Goal: Task Accomplishment & Management: Complete application form

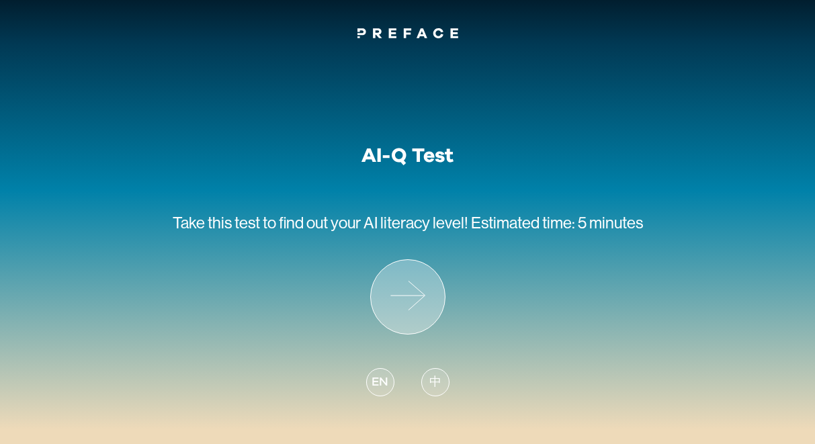
click at [406, 316] on icon at bounding box center [408, 297] width 74 height 74
click at [439, 386] on span "中" at bounding box center [435, 383] width 12 height 18
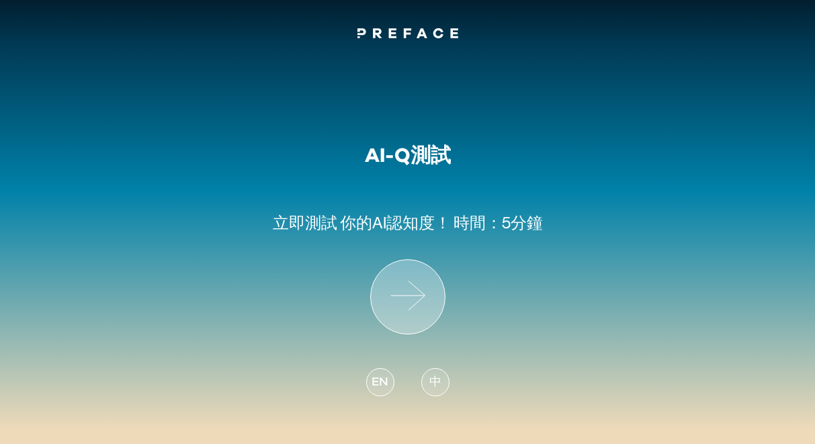
click at [419, 305] on icon at bounding box center [408, 297] width 74 height 74
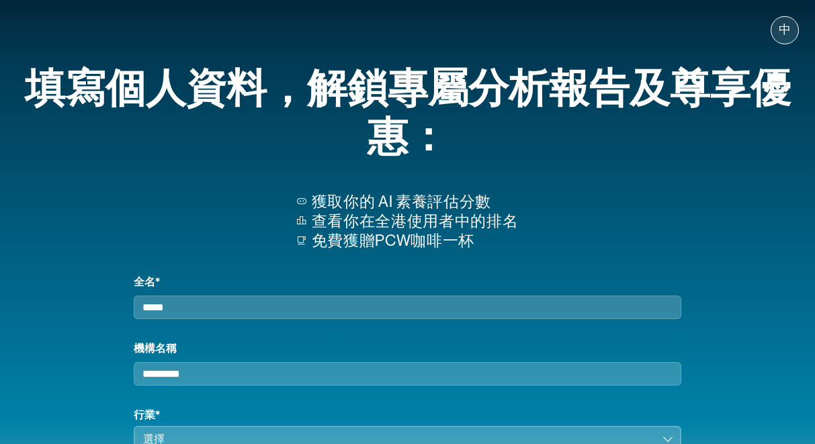
click at [398, 316] on input "全名*" at bounding box center [408, 308] width 548 height 24
type input "*"
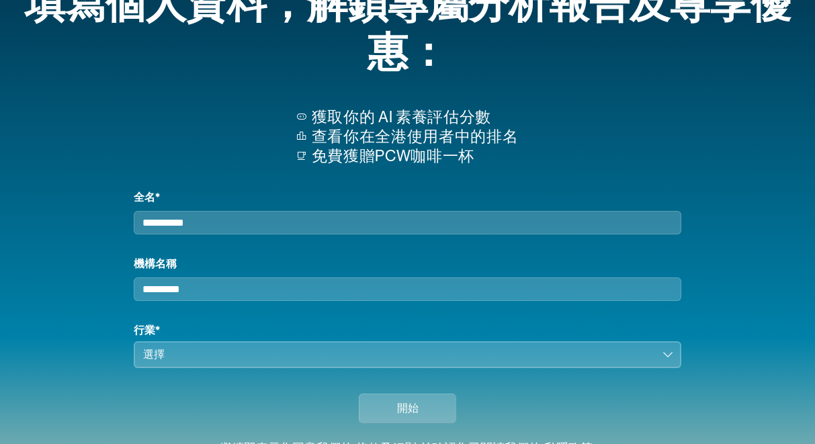
type input "**********"
click at [300, 301] on input "機構名稱" at bounding box center [408, 289] width 548 height 24
click at [301, 363] on div "選擇" at bounding box center [398, 355] width 511 height 16
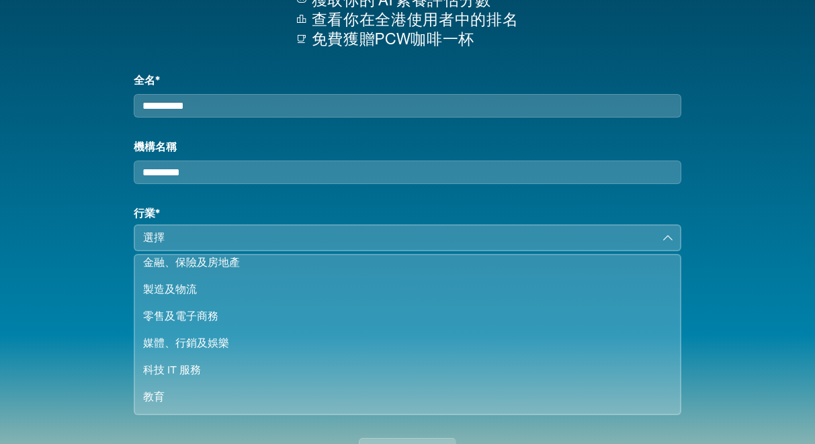
scroll to position [44, 0]
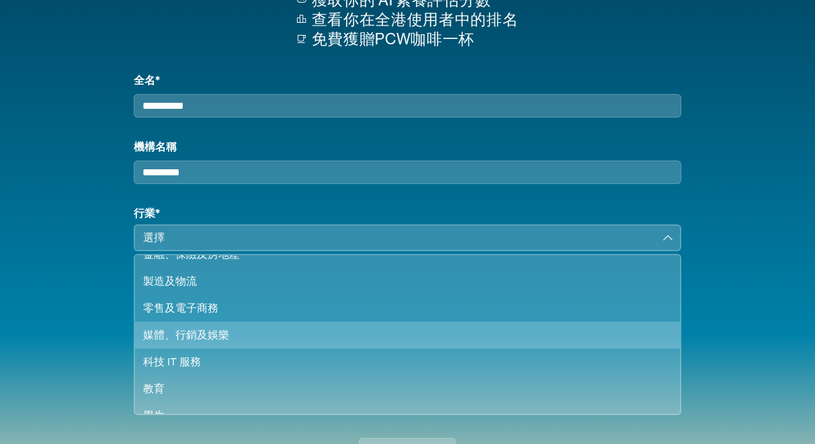
click at [217, 343] on div "媒體、行銷及娛樂" at bounding box center [399, 335] width 513 height 16
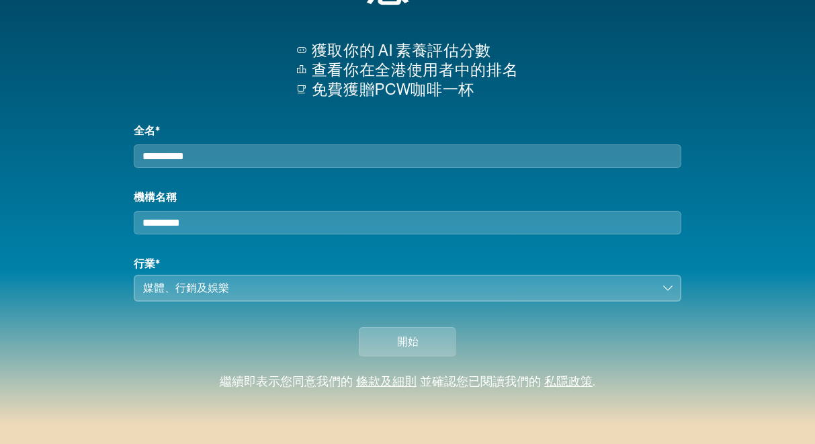
scroll to position [163, 0]
click at [255, 220] on input "機構名稱" at bounding box center [408, 223] width 548 height 24
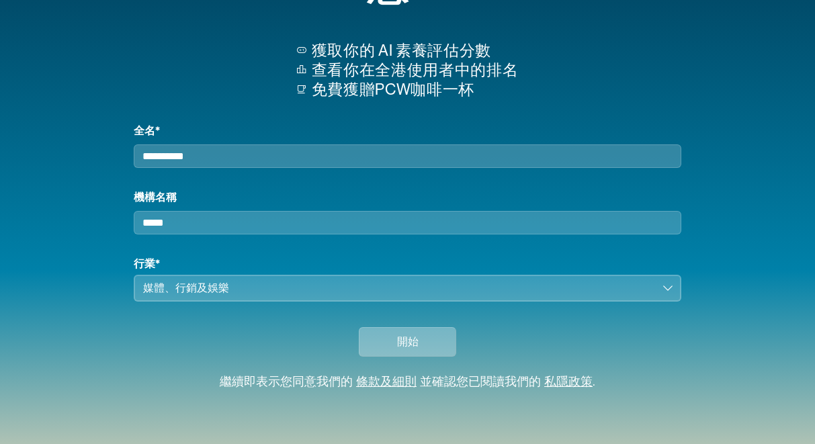
type input "*****"
click at [415, 340] on span "開始" at bounding box center [408, 342] width 22 height 16
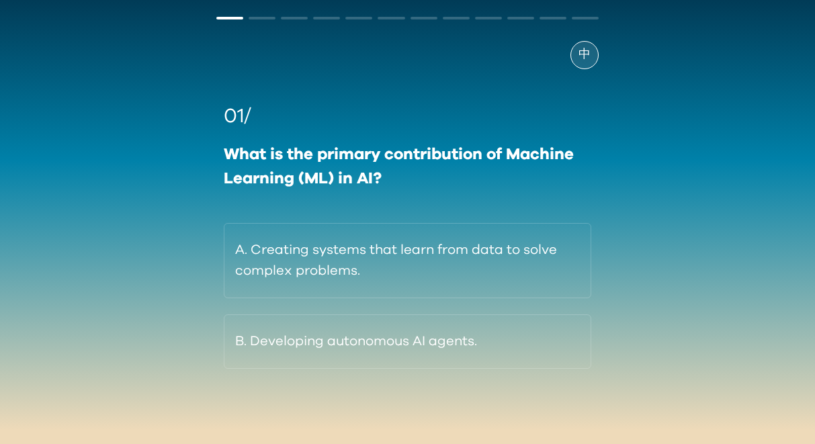
scroll to position [50, 0]
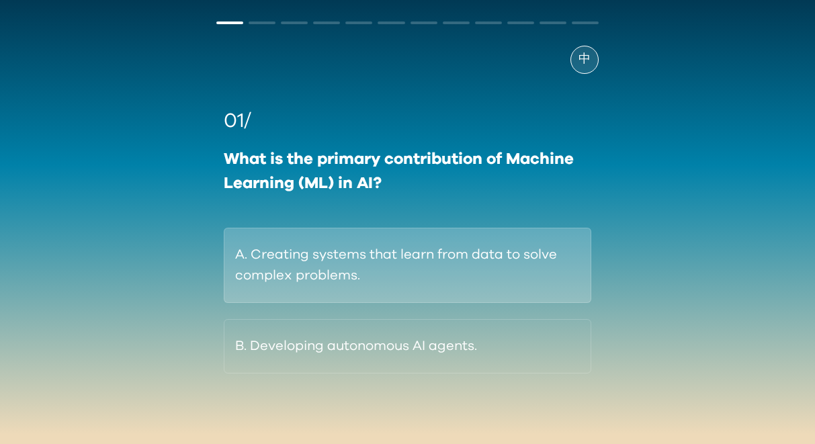
click at [366, 261] on button "A. Creating systems that learn from data to solve complex problems." at bounding box center [407, 265] width 367 height 75
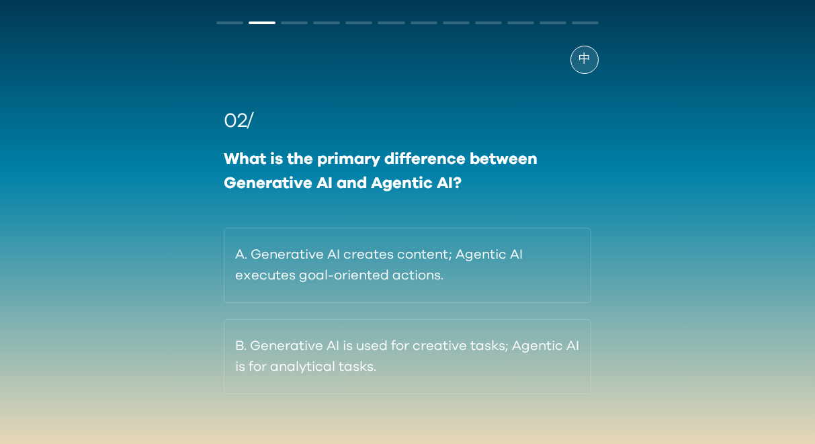
click at [584, 60] on span "中" at bounding box center [584, 59] width 12 height 18
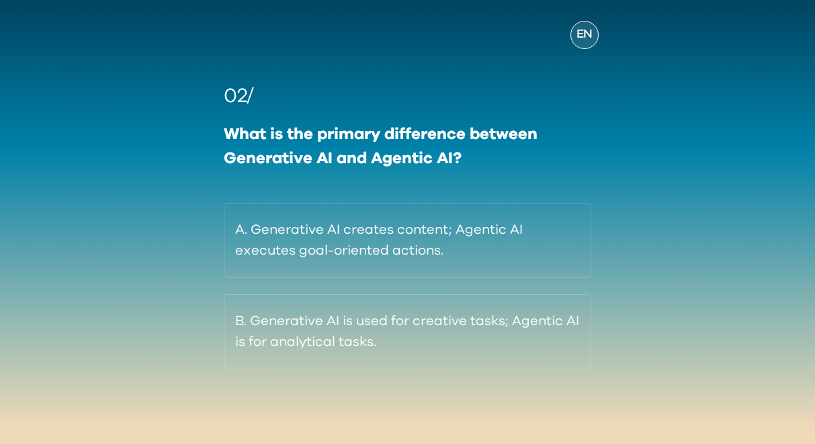
click at [588, 35] on span "EN" at bounding box center [584, 35] width 16 height 18
click at [588, 35] on span "中" at bounding box center [584, 35] width 12 height 18
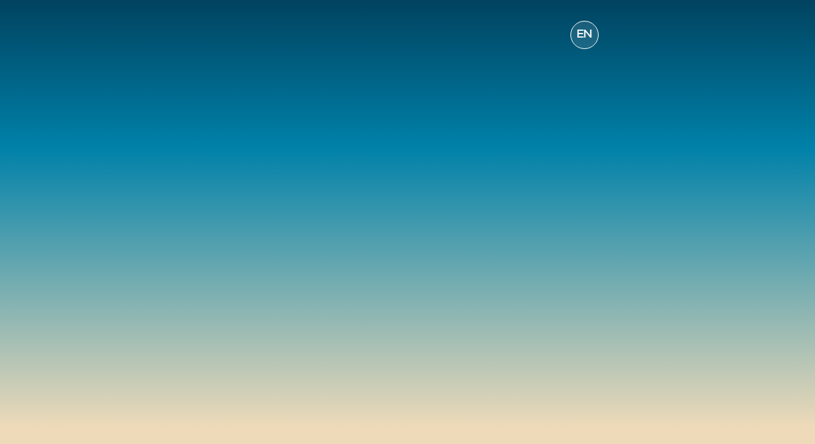
scroll to position [56, 0]
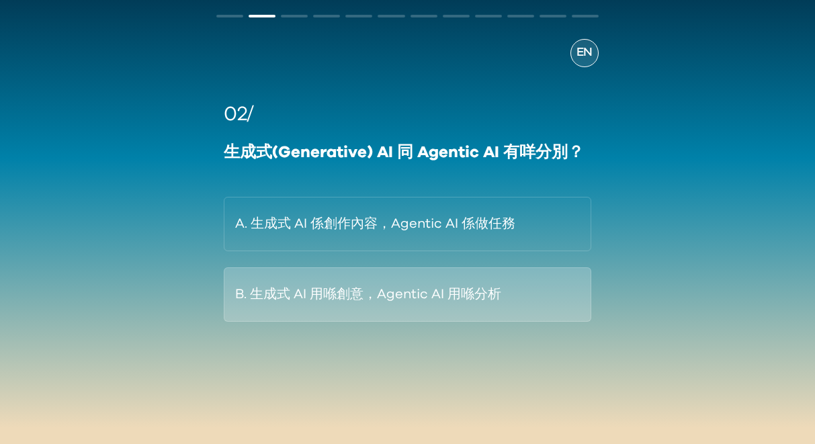
click at [449, 292] on button "B. 生成式 AI 用喺創意，Agentic AI 用喺分析" at bounding box center [407, 294] width 367 height 54
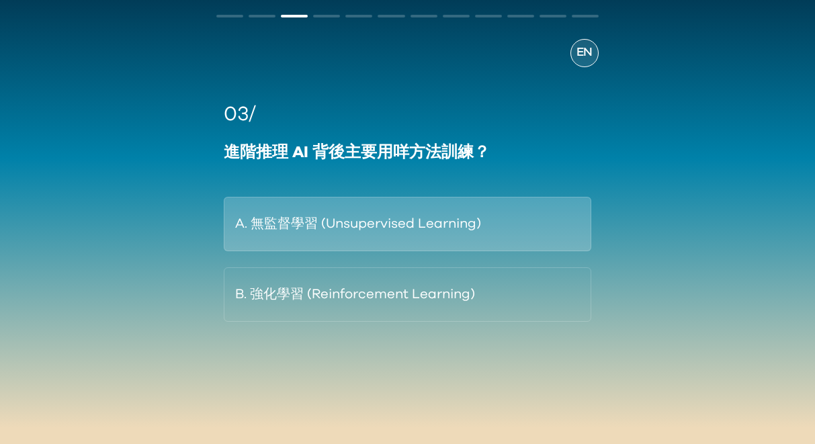
click at [402, 219] on button "A. 無監督學習 (Unsupervised Learning)" at bounding box center [407, 224] width 367 height 54
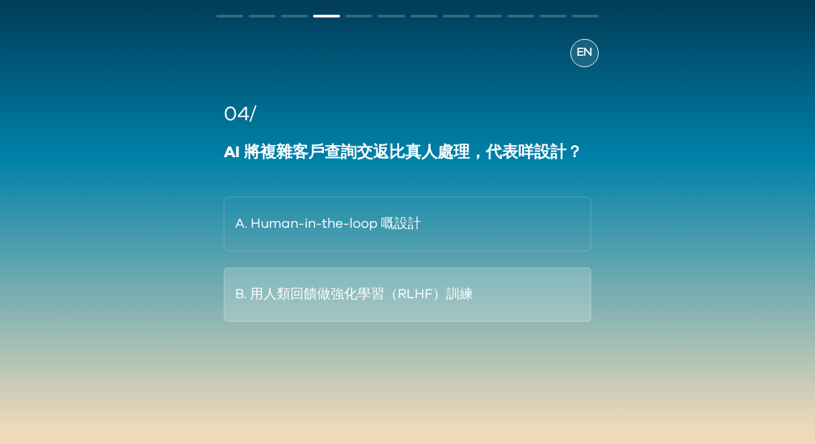
click at [393, 291] on button "B. 用人類回饋做強化學習（RLHF）訓練" at bounding box center [407, 294] width 367 height 54
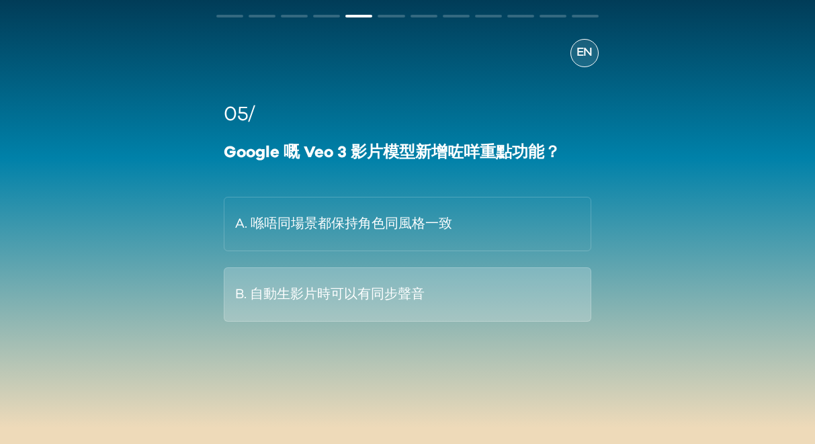
click at [394, 290] on button "B. 自動生影片時可以有同步聲音" at bounding box center [407, 294] width 367 height 54
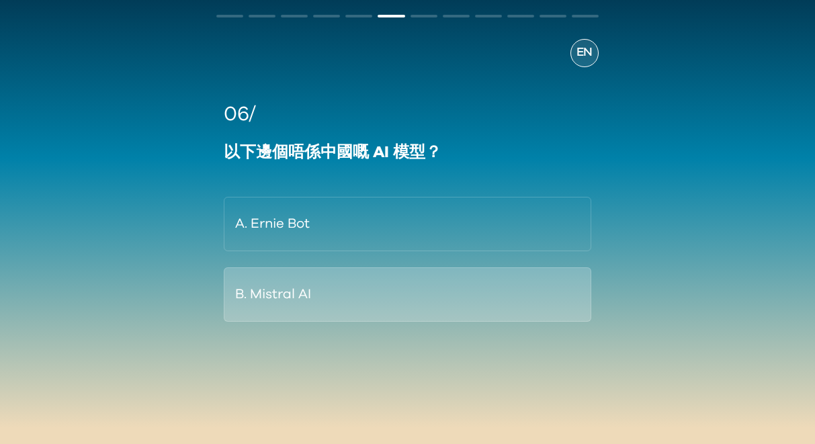
click at [394, 290] on button "B. Mistral AI" at bounding box center [407, 294] width 367 height 54
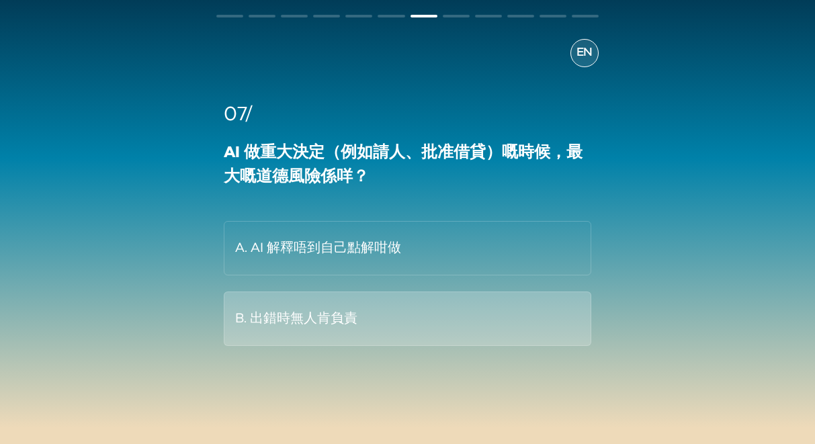
click at [394, 316] on button "B. 出錯時無人肯負責" at bounding box center [407, 319] width 367 height 54
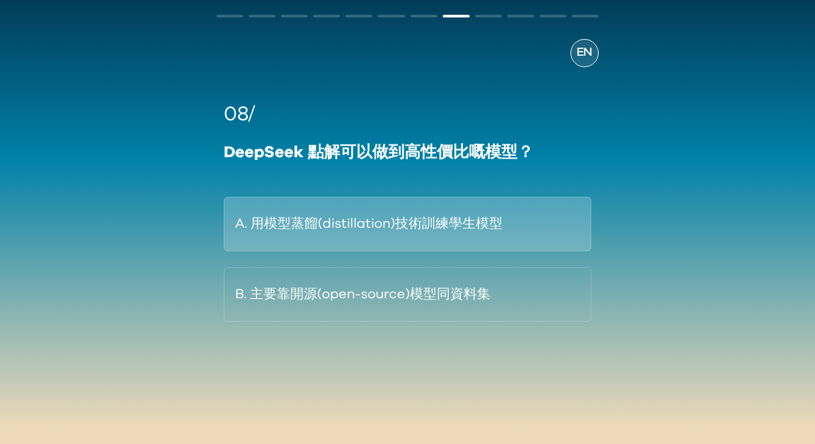
click at [413, 223] on button "A. 用模型蒸餾(distillation)技術訓練學生模型" at bounding box center [407, 224] width 367 height 54
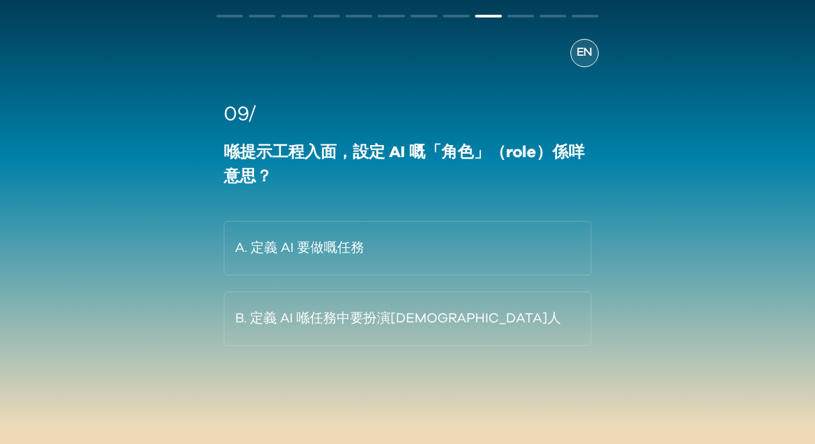
click at [413, 224] on button "A. 定義 AI 要做嘅任務" at bounding box center [407, 248] width 367 height 54
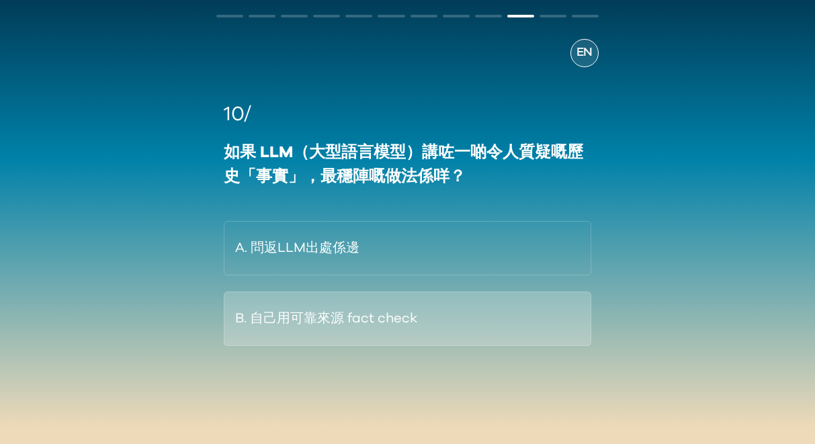
click at [396, 323] on button "B. 自己用可靠來源 fact check" at bounding box center [407, 319] width 367 height 54
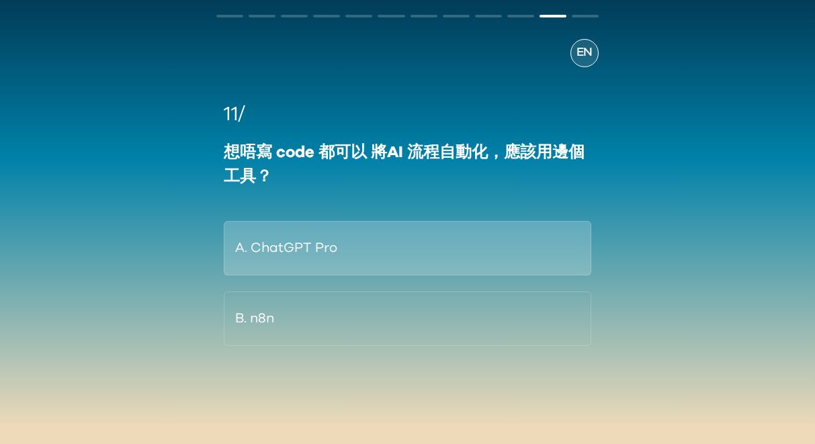
click at [417, 254] on button "A. ChatGPT Pro" at bounding box center [407, 248] width 367 height 54
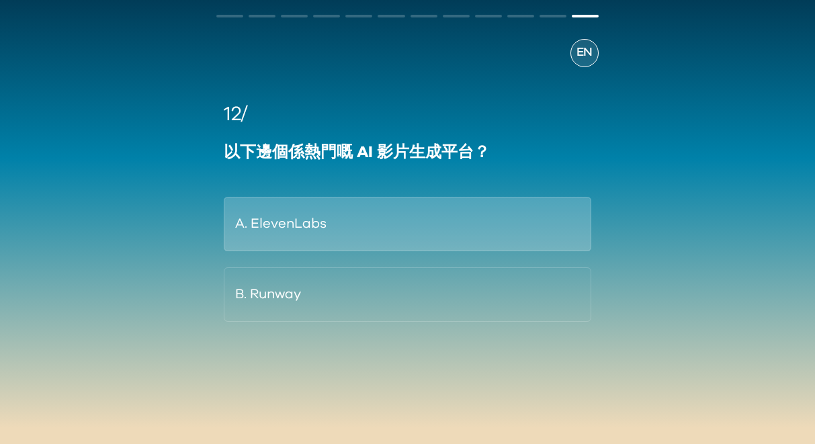
click at [421, 243] on button "A. ElevenLabs" at bounding box center [407, 224] width 367 height 54
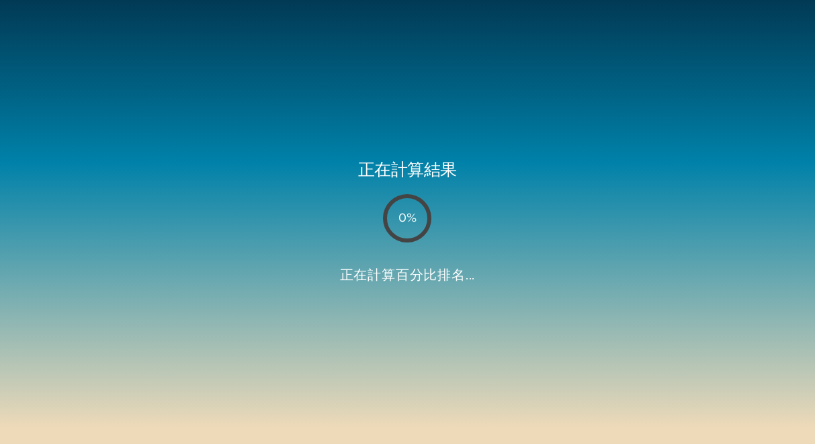
scroll to position [50, 0]
